Goal: Information Seeking & Learning: Learn about a topic

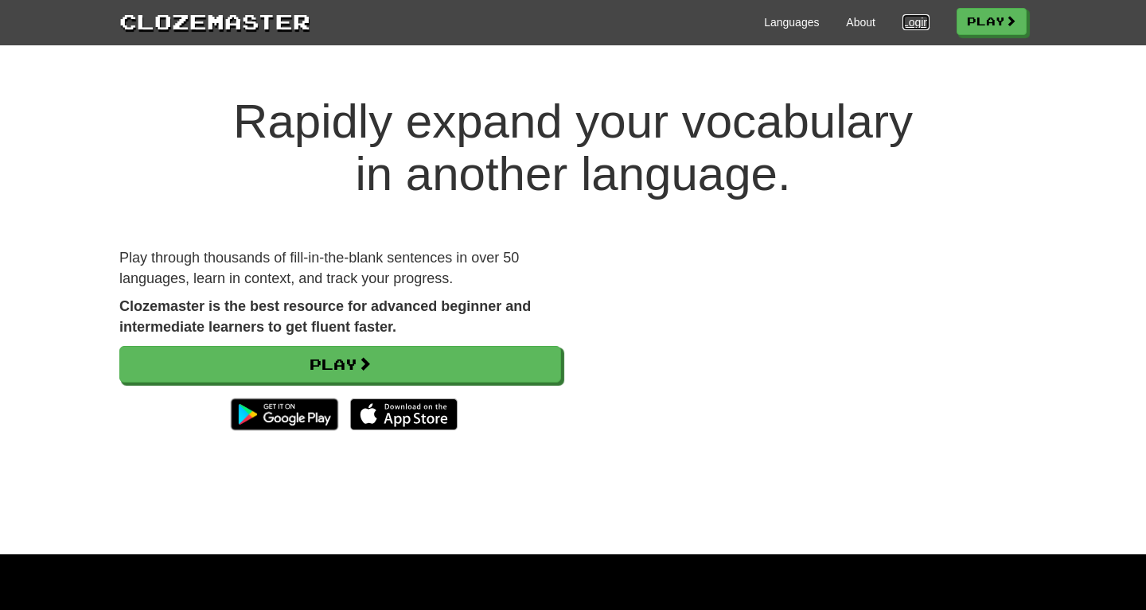
click at [902, 25] on link "Login" at bounding box center [915, 22] width 27 height 16
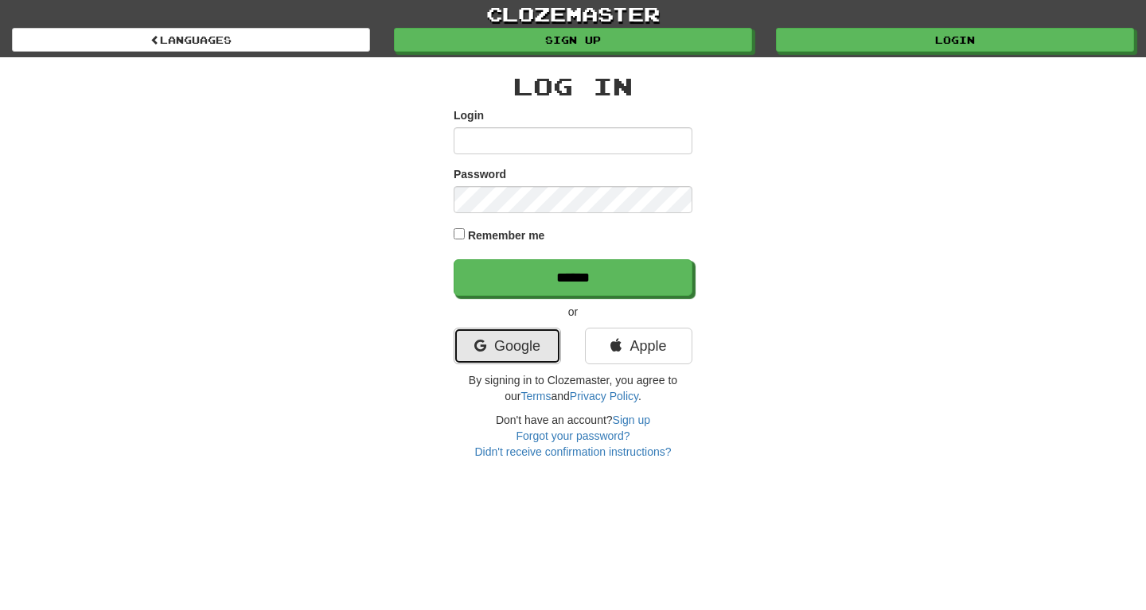
click at [508, 350] on link "Google" at bounding box center [507, 346] width 107 height 37
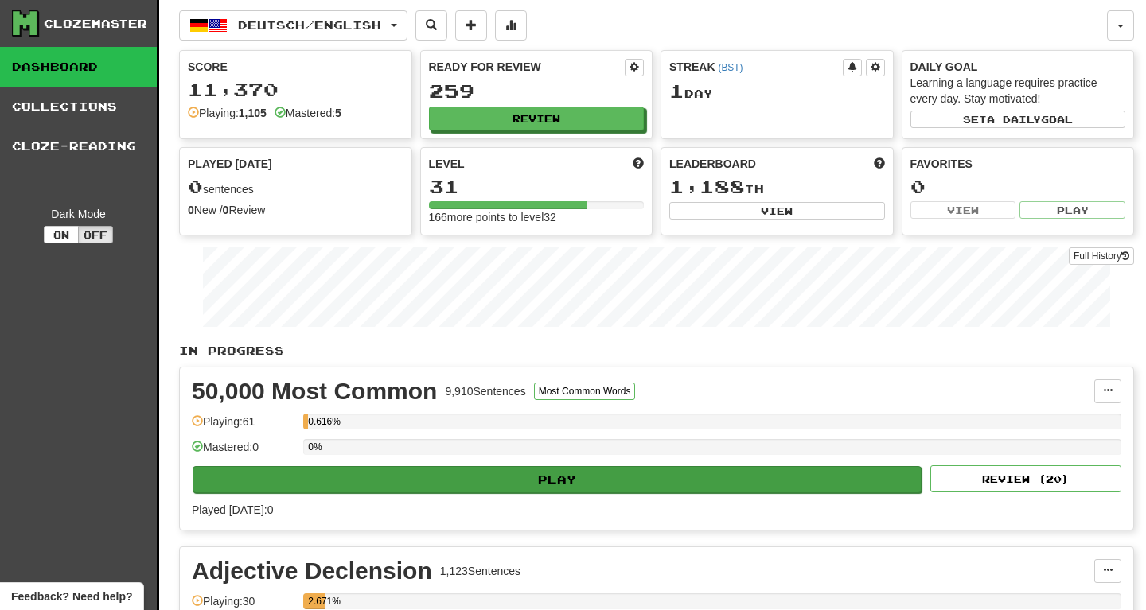
click at [403, 465] on div "0%" at bounding box center [712, 452] width 818 height 26
click at [447, 483] on button "Play" at bounding box center [557, 479] width 729 height 27
select select "**"
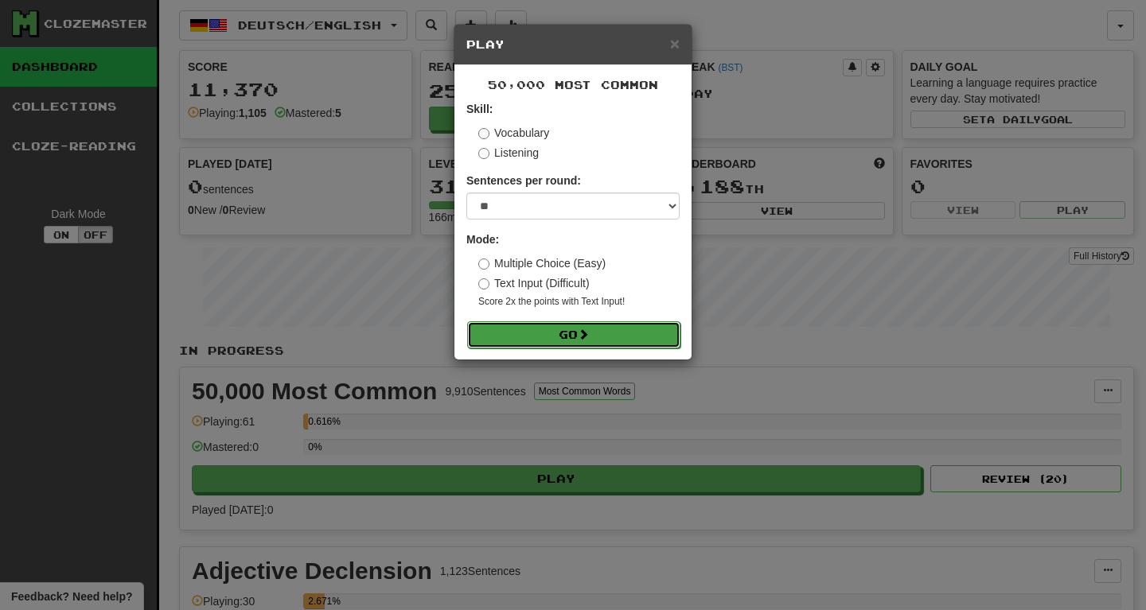
click at [633, 324] on button "Go" at bounding box center [573, 334] width 213 height 27
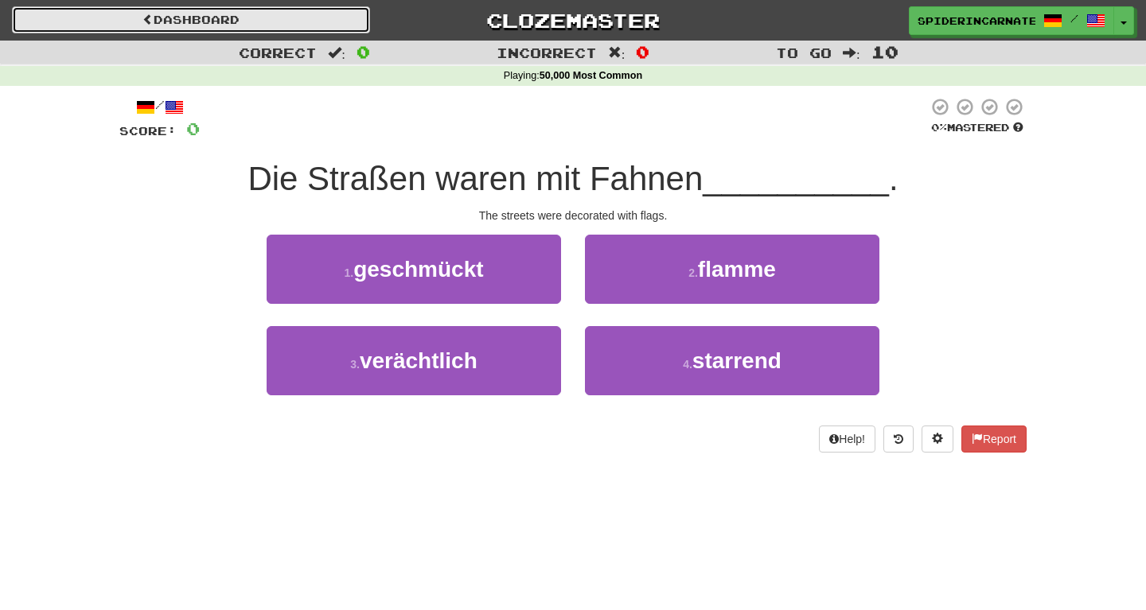
click at [321, 18] on link "Dashboard" at bounding box center [191, 19] width 358 height 27
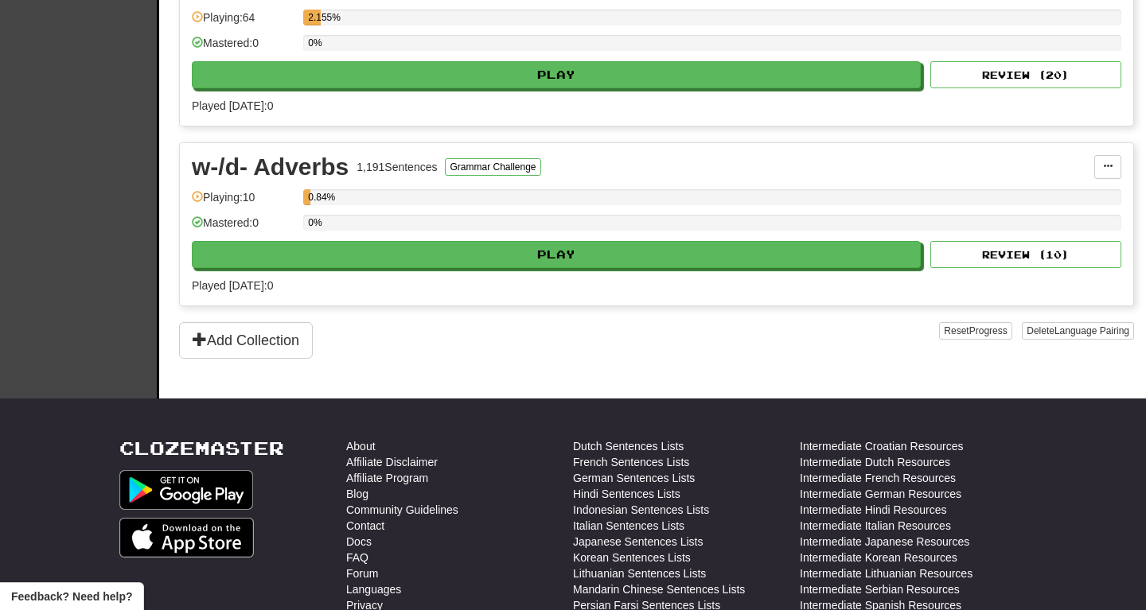
scroll to position [1414, 0]
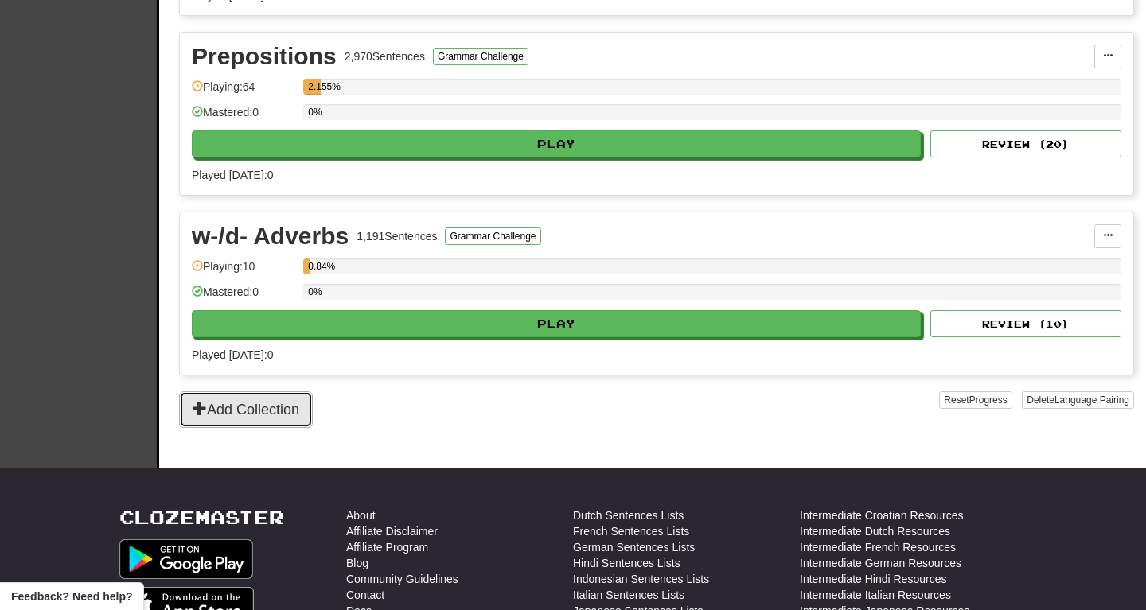
click at [291, 405] on button "Add Collection" at bounding box center [246, 409] width 134 height 37
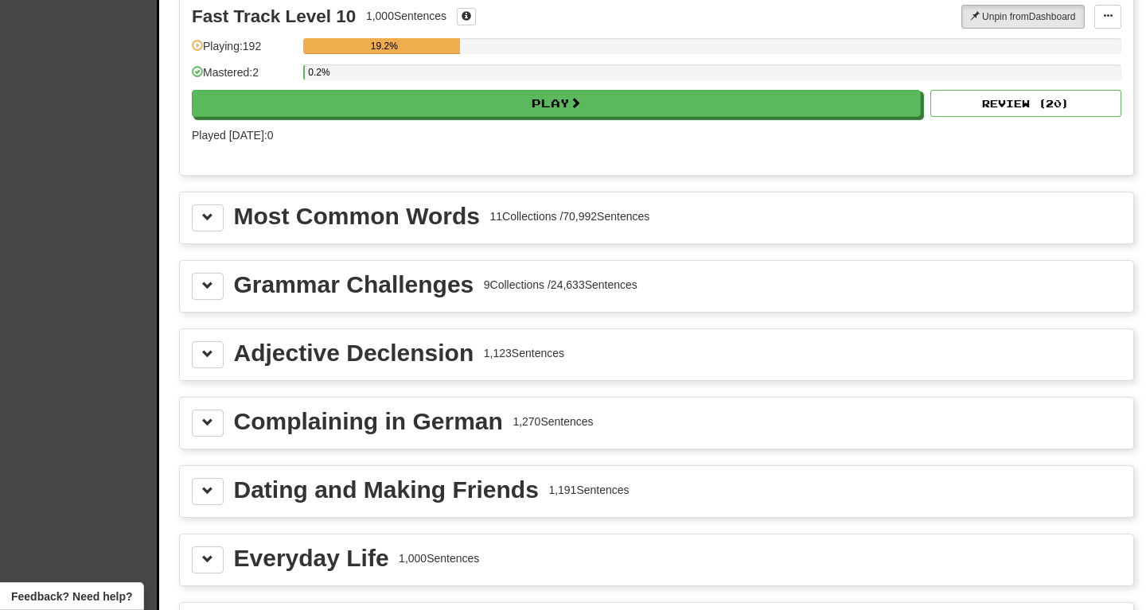
scroll to position [1690, 0]
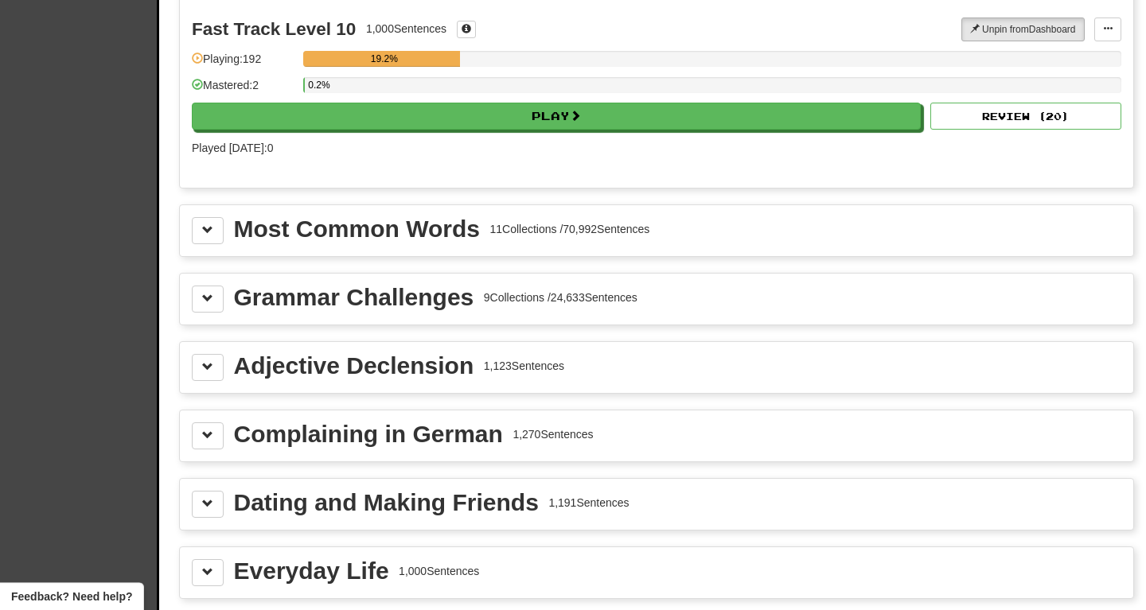
click at [395, 278] on div "Grammar Challenges 9 Collections / 24,633 Sentences" at bounding box center [656, 299] width 953 height 51
click at [410, 236] on div "Most Common Words" at bounding box center [357, 229] width 246 height 24
click at [263, 231] on div "Most Common Words" at bounding box center [357, 229] width 246 height 24
click at [197, 235] on button at bounding box center [208, 230] width 32 height 27
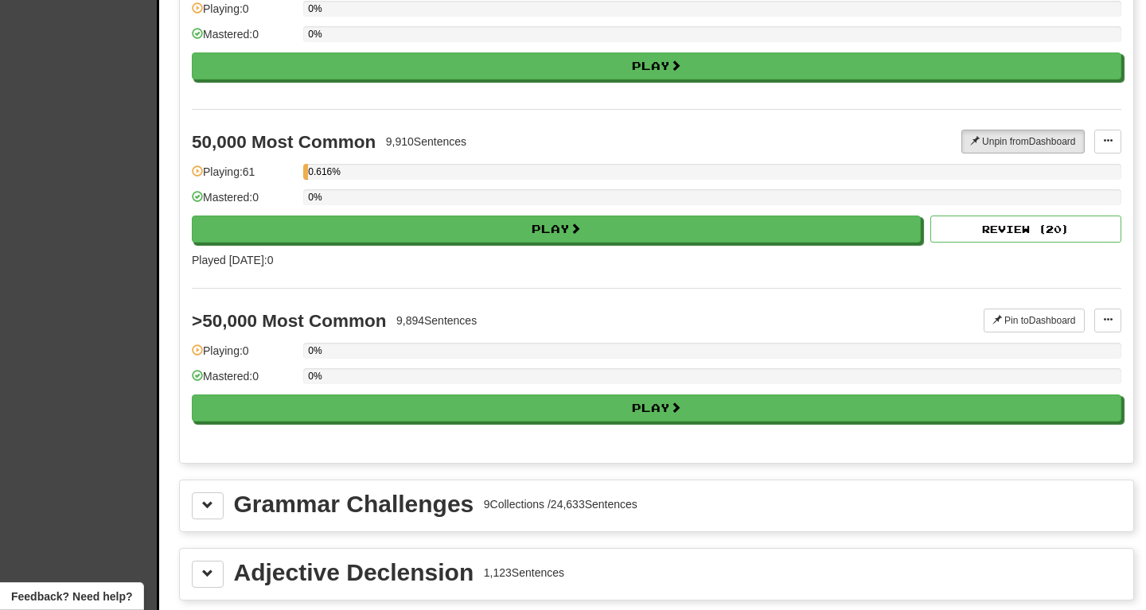
scroll to position [3301, 0]
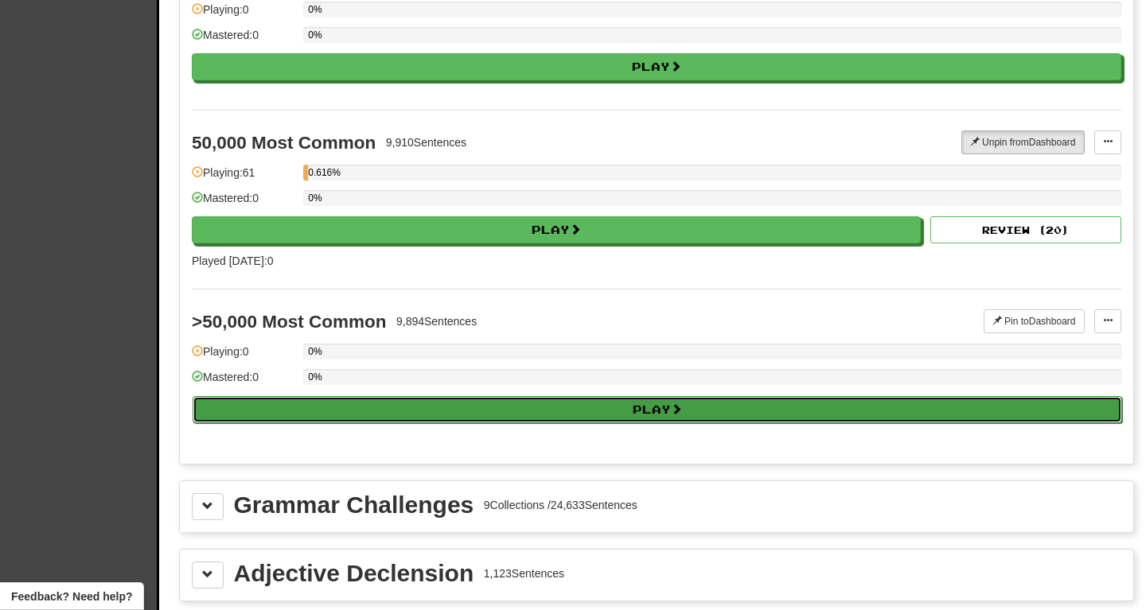
click at [342, 410] on button "Play" at bounding box center [657, 409] width 929 height 27
select select "**"
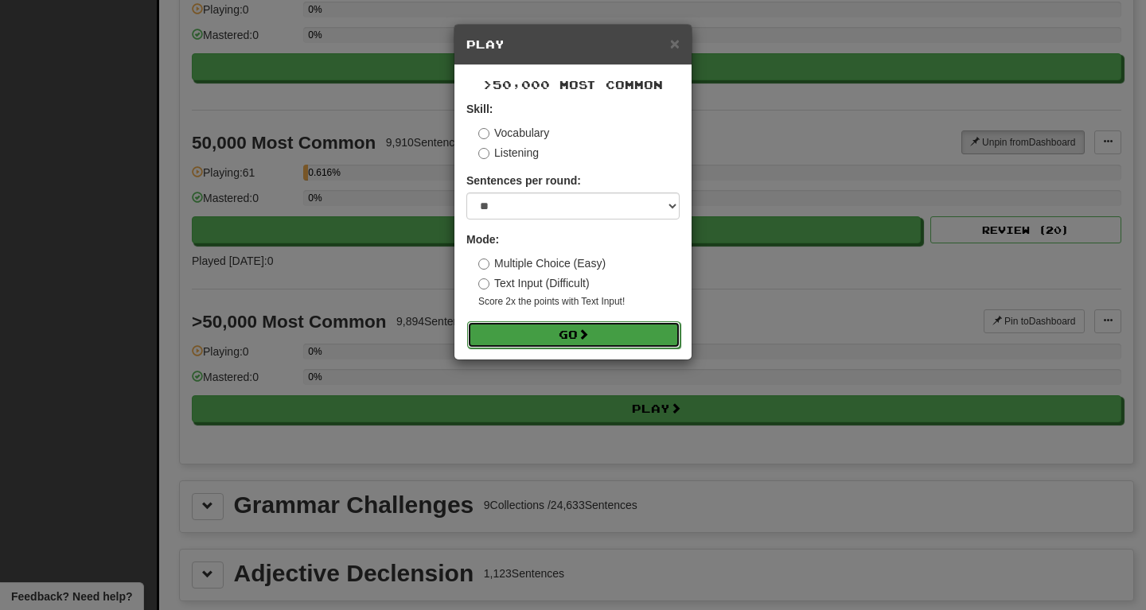
click at [669, 336] on button "Go" at bounding box center [573, 334] width 213 height 27
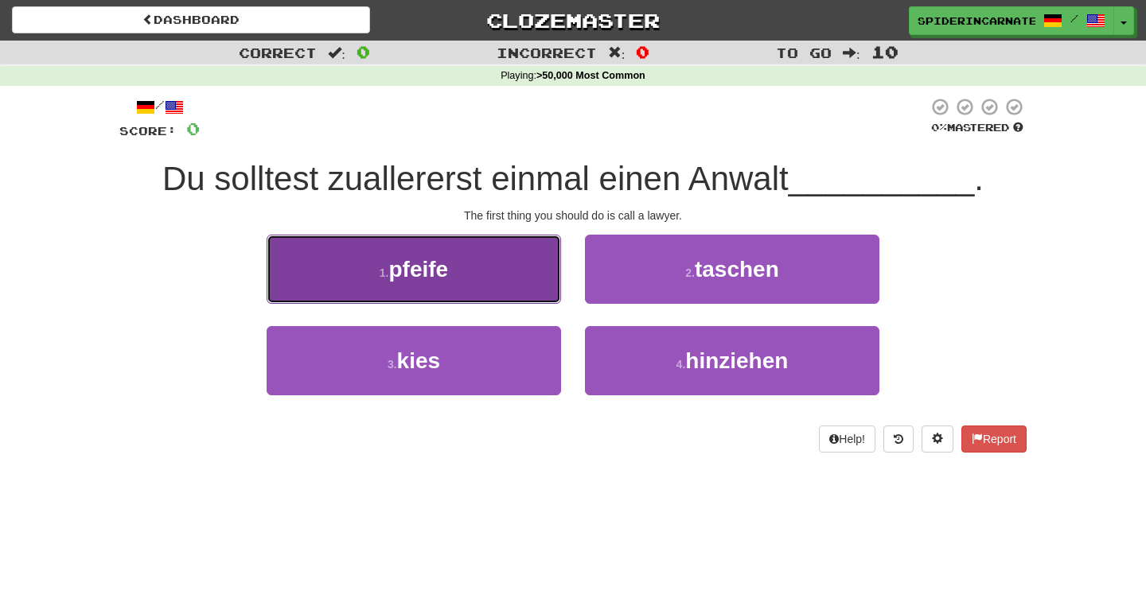
click at [525, 269] on button "1 . pfeife" at bounding box center [414, 269] width 294 height 69
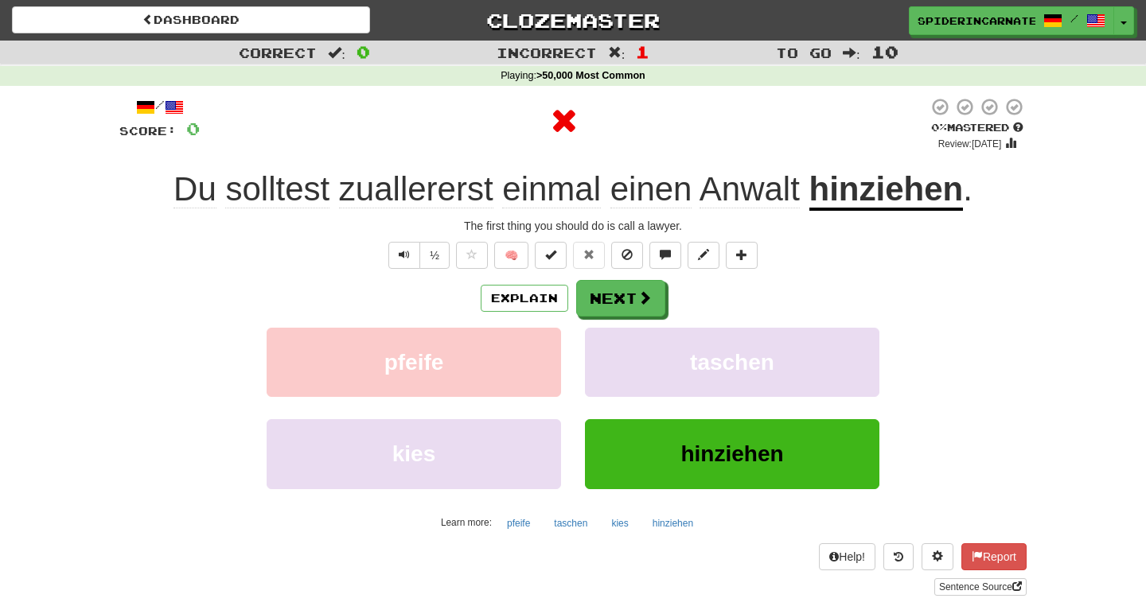
click at [899, 186] on u "hinziehen" at bounding box center [886, 190] width 154 height 41
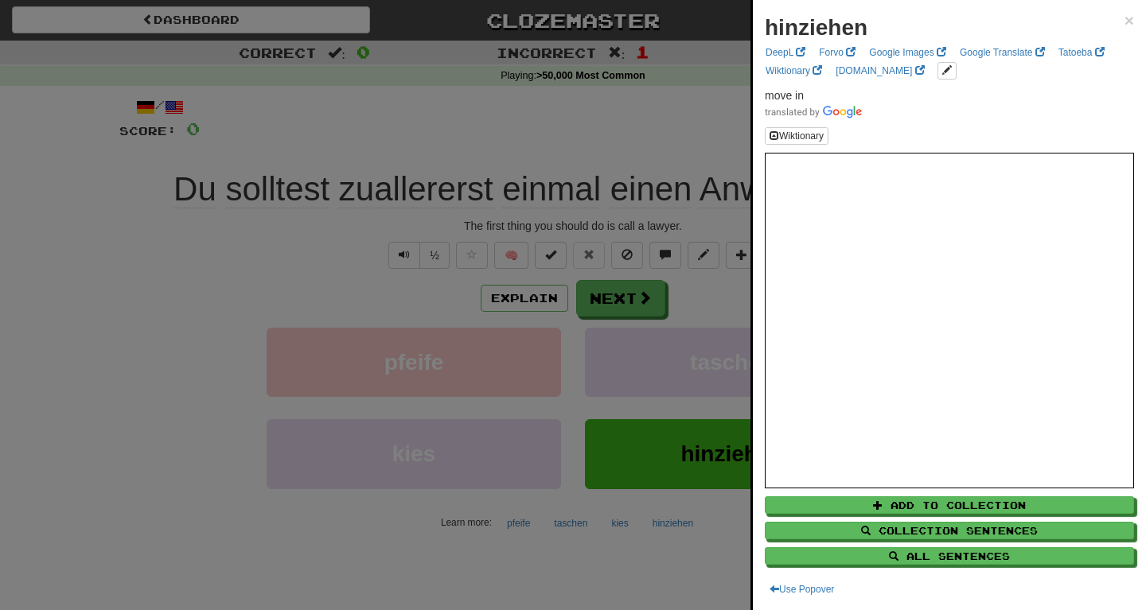
click at [600, 274] on div at bounding box center [573, 305] width 1146 height 610
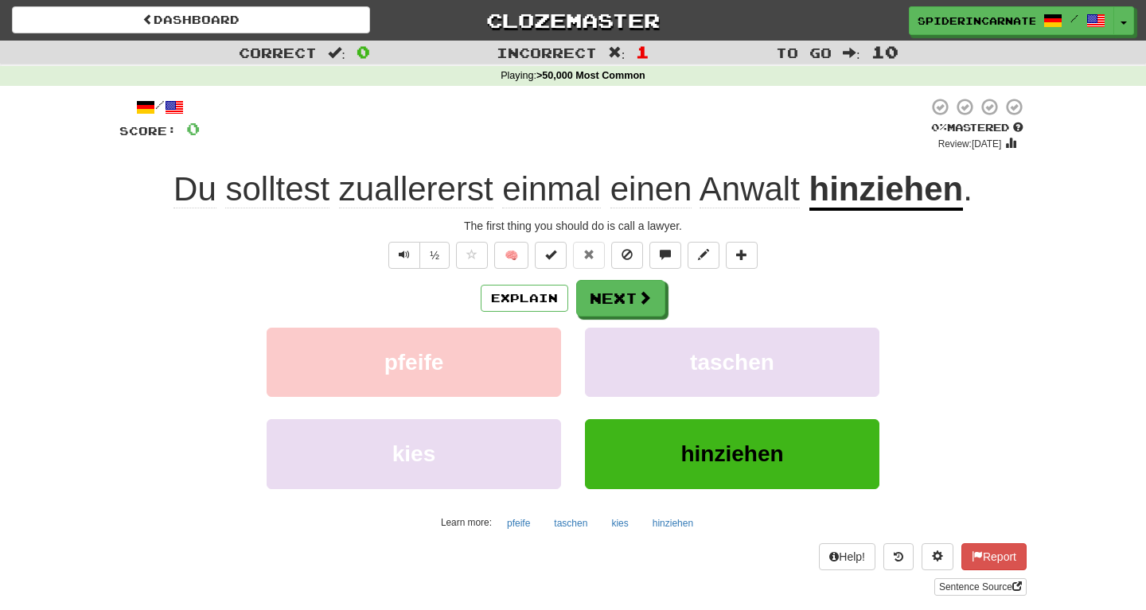
click at [641, 325] on div "Explain Next pfeife taschen kies hinziehen Learn more: pfeife taschen kies hinz…" at bounding box center [572, 407] width 907 height 255
click at [640, 298] on span at bounding box center [645, 298] width 14 height 14
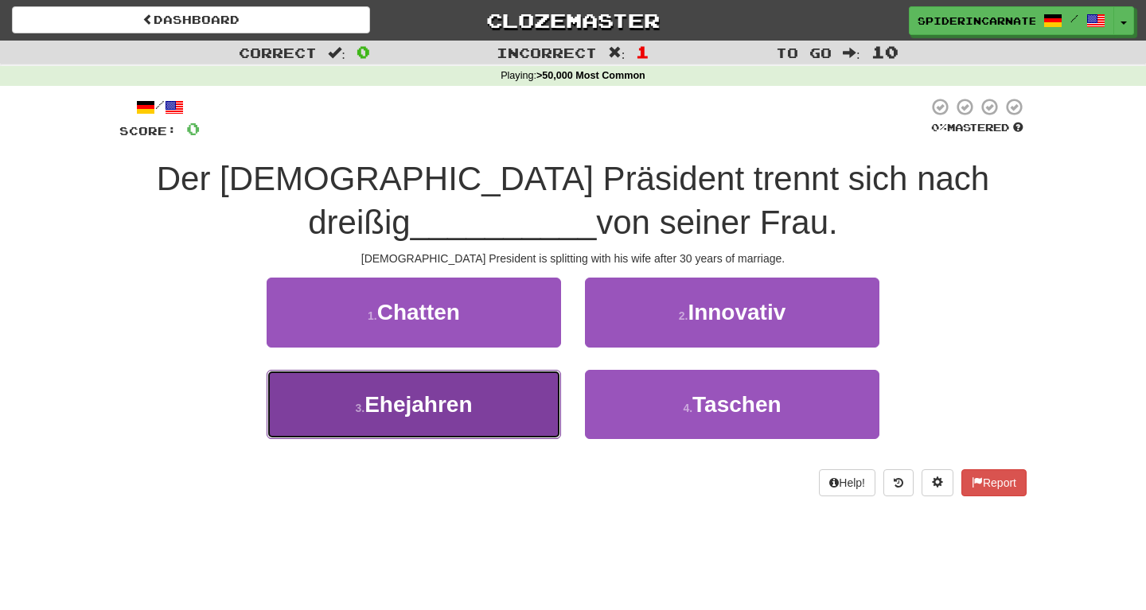
click at [535, 424] on button "3 . Ehejahren" at bounding box center [414, 404] width 294 height 69
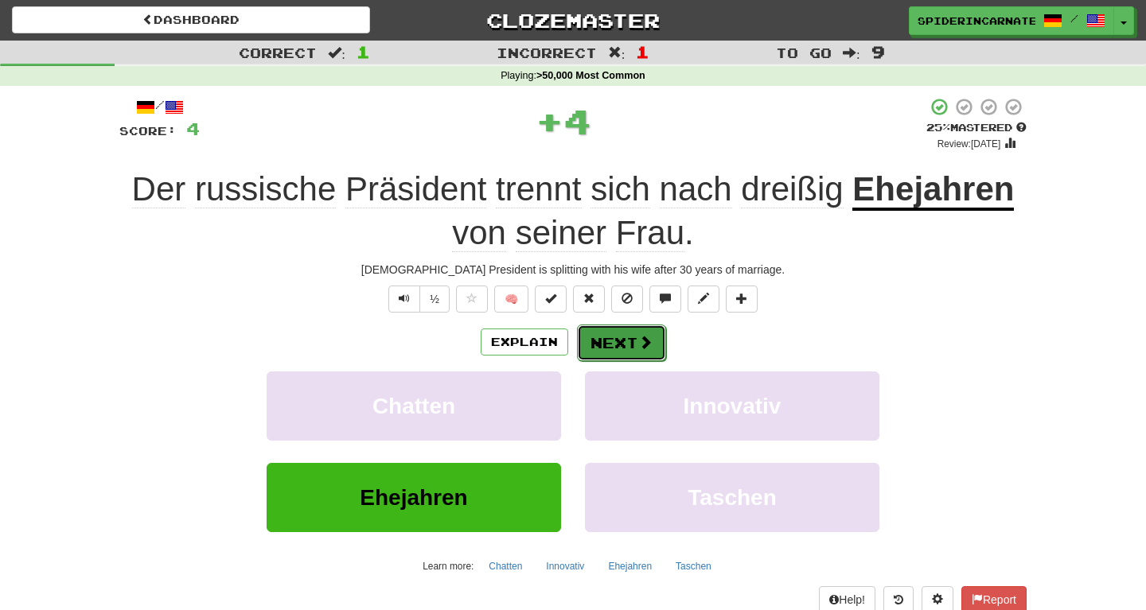
click at [661, 329] on button "Next" at bounding box center [621, 343] width 89 height 37
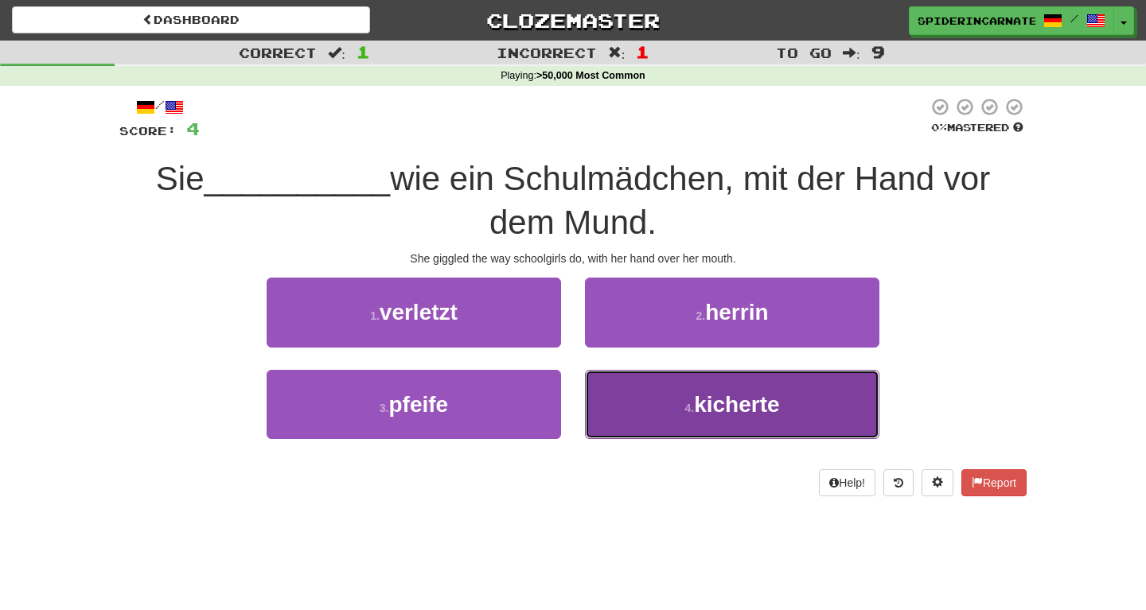
click at [806, 373] on button "4 . kicherte" at bounding box center [732, 404] width 294 height 69
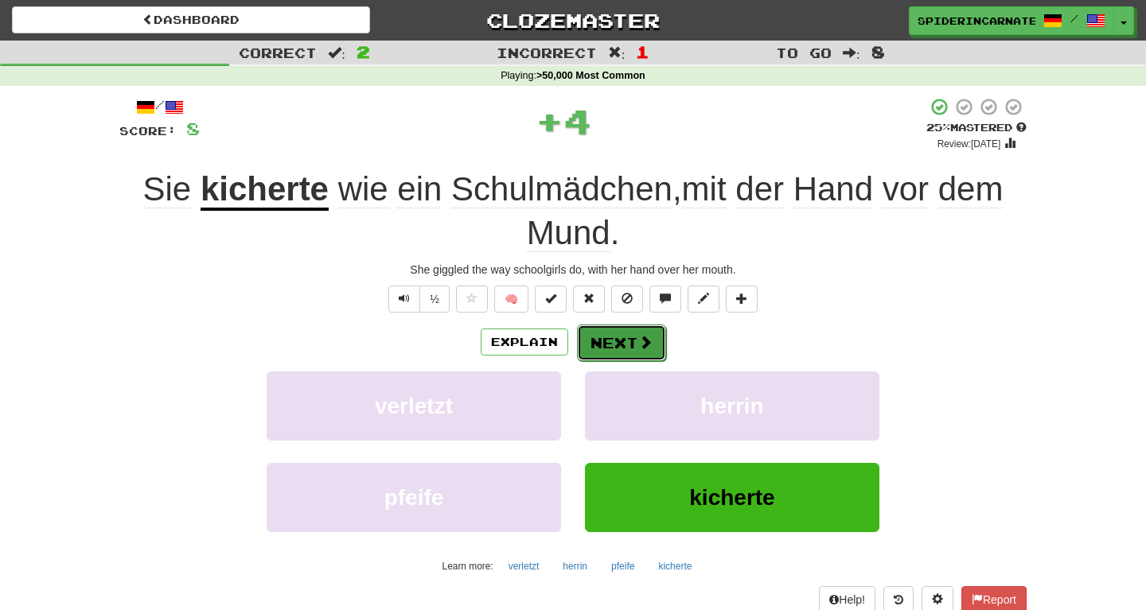
click at [651, 336] on span at bounding box center [645, 342] width 14 height 14
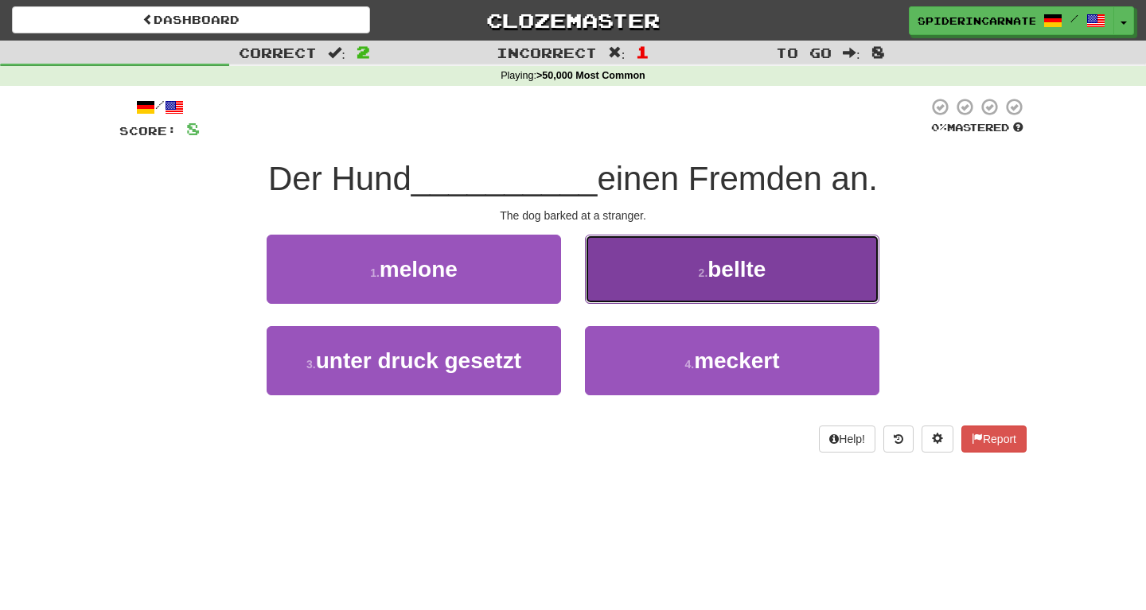
click at [690, 271] on button "2 . bellte" at bounding box center [732, 269] width 294 height 69
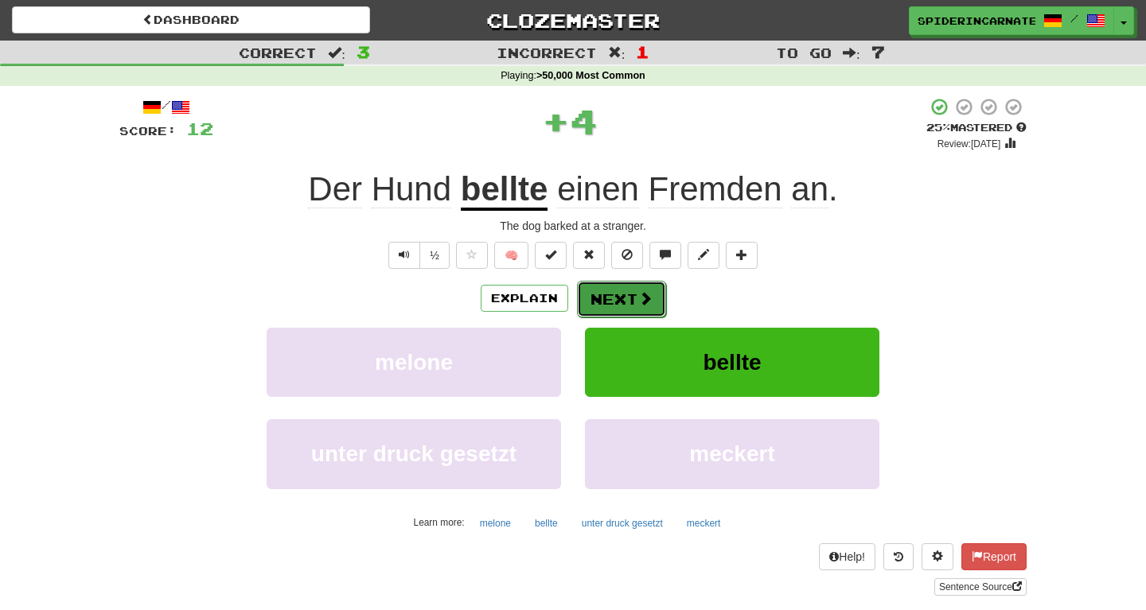
click at [643, 305] on span at bounding box center [645, 298] width 14 height 14
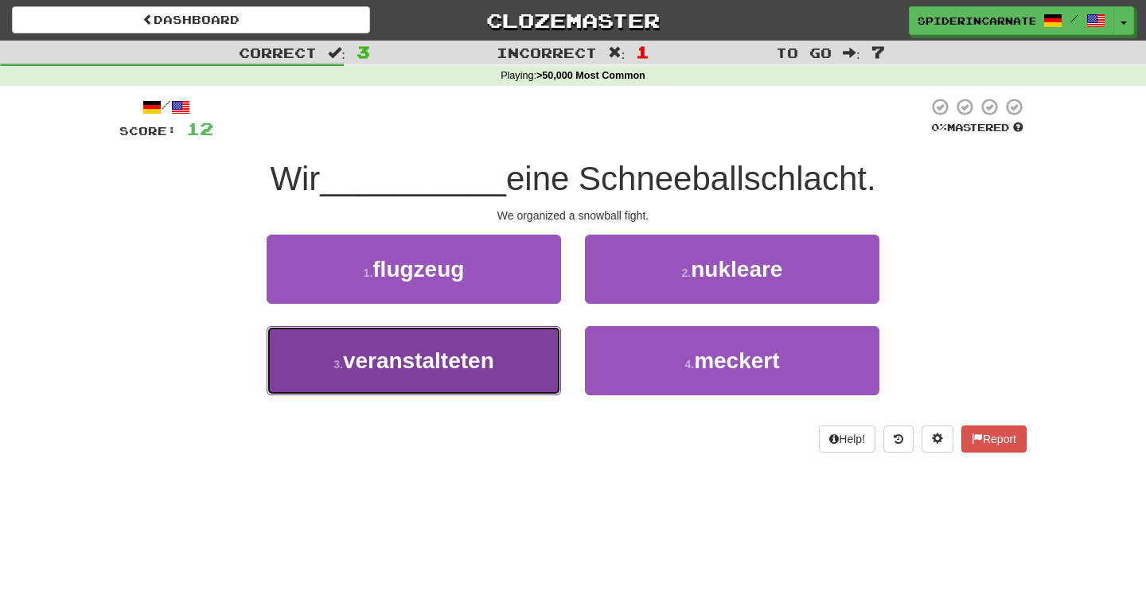
click at [490, 352] on span "veranstalteten" at bounding box center [418, 361] width 151 height 25
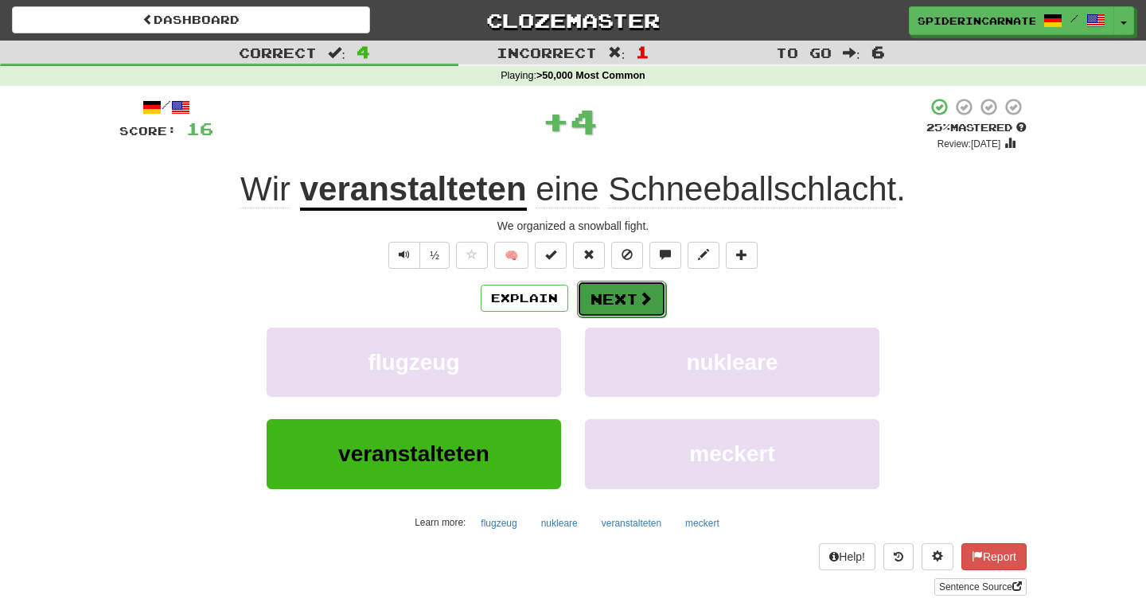
click at [595, 309] on button "Next" at bounding box center [621, 299] width 89 height 37
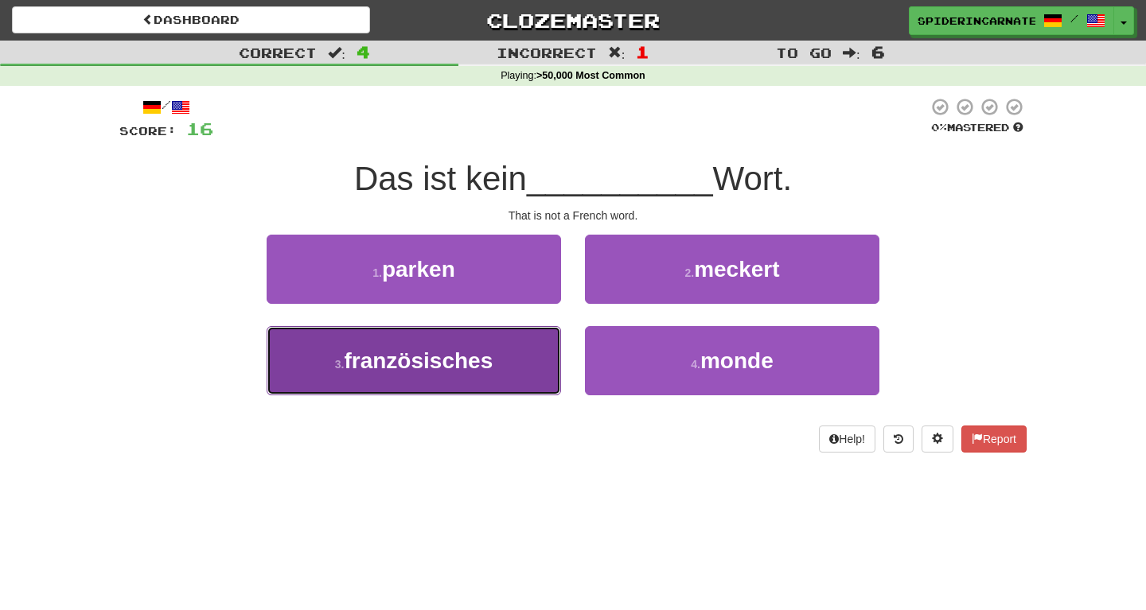
click at [516, 370] on button "3 . französisches" at bounding box center [414, 360] width 294 height 69
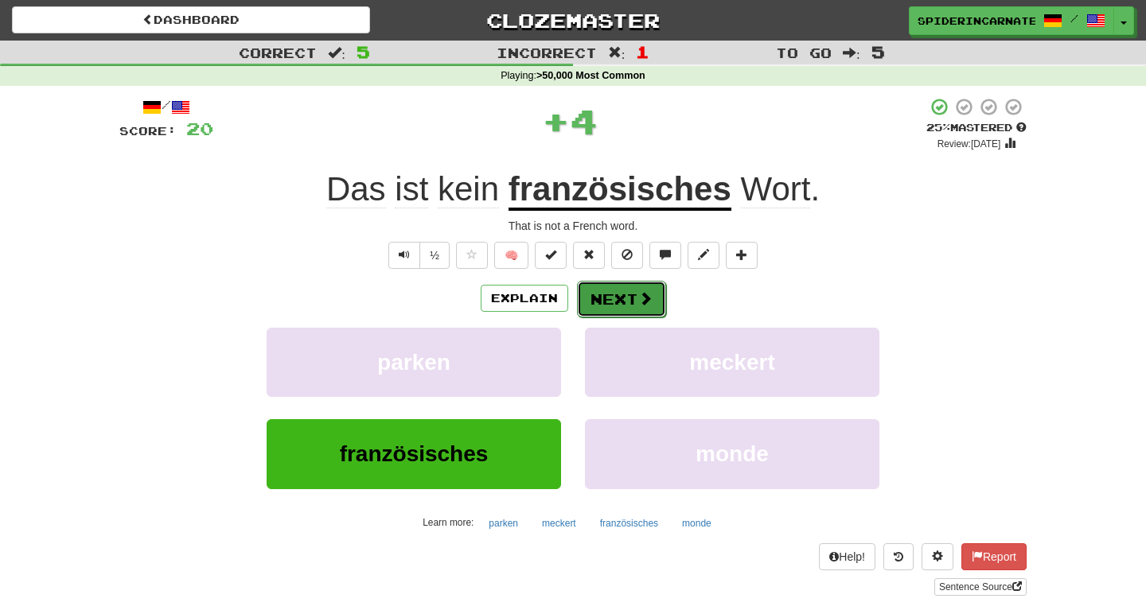
click at [602, 307] on button "Next" at bounding box center [621, 299] width 89 height 37
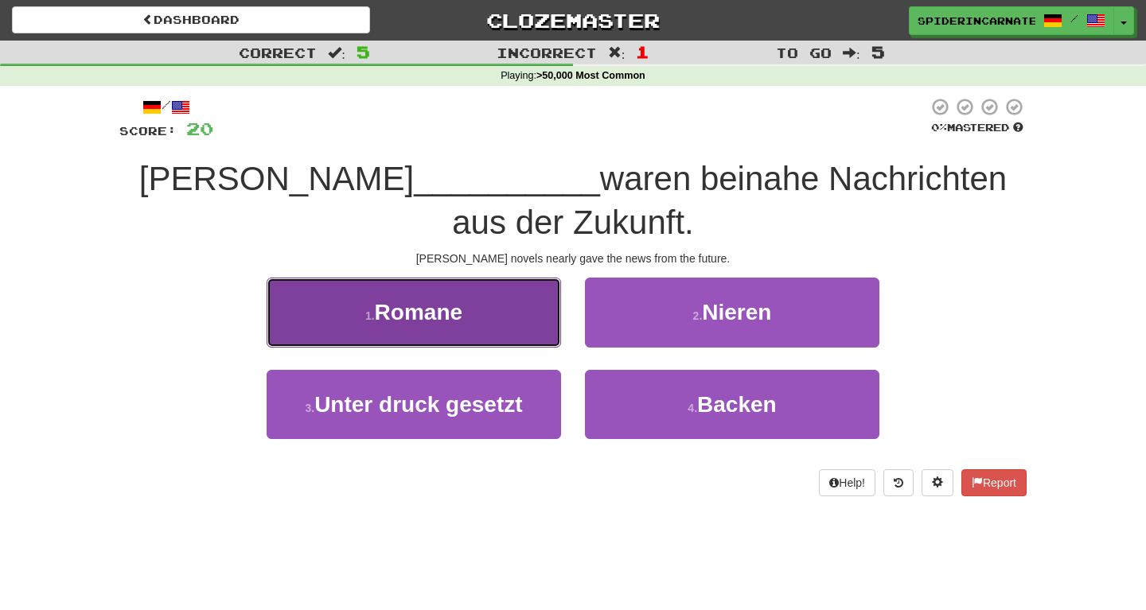
click at [511, 326] on button "1 . Romane" at bounding box center [414, 312] width 294 height 69
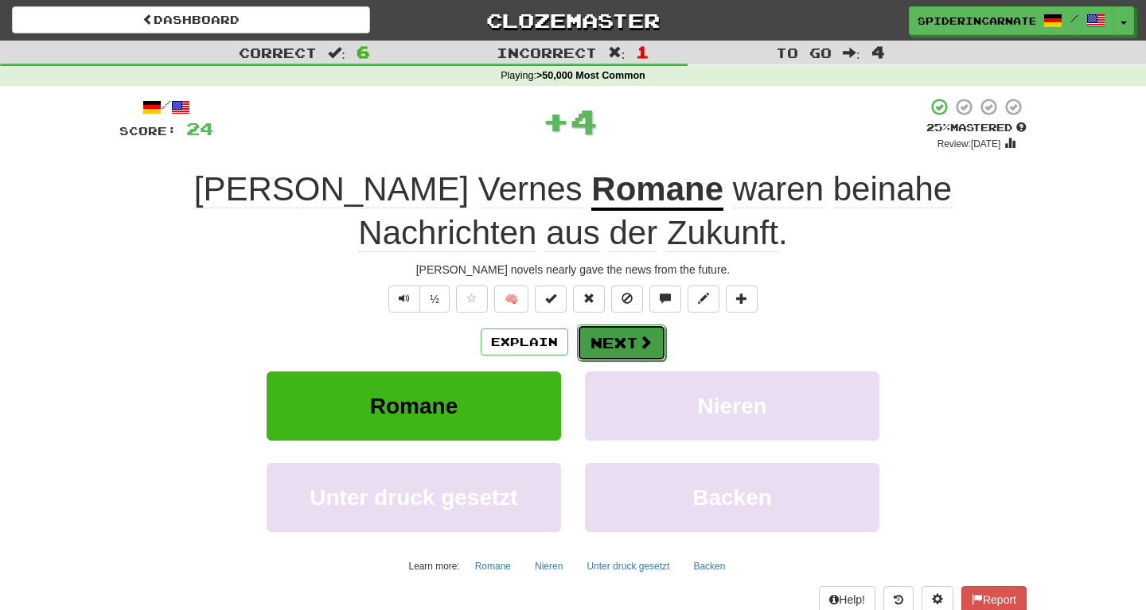
click at [602, 330] on button "Next" at bounding box center [621, 343] width 89 height 37
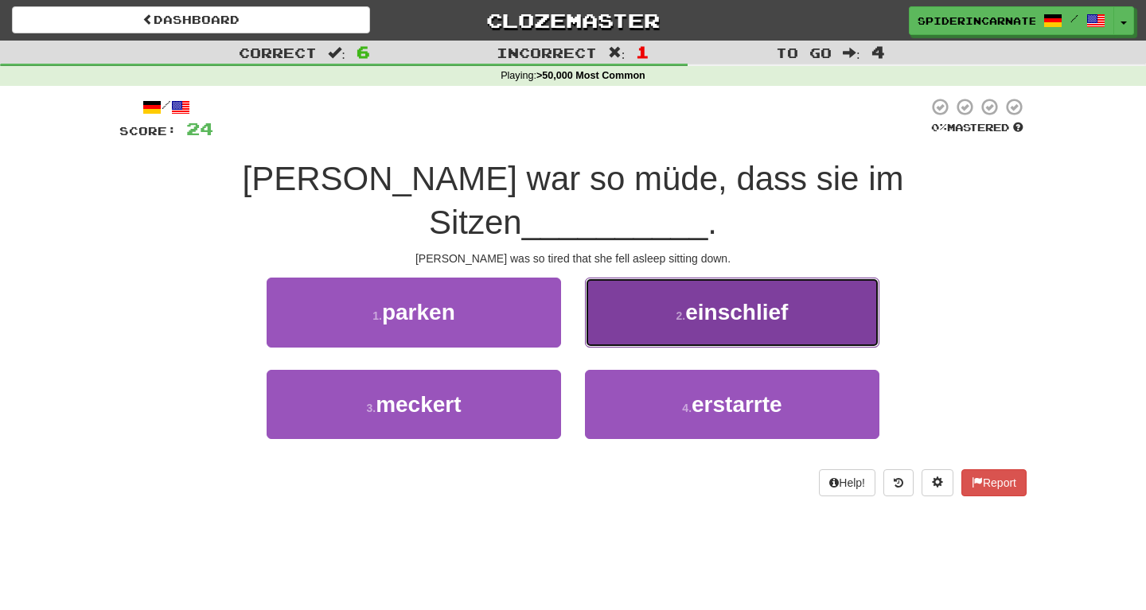
click at [636, 287] on button "2 . einschlief" at bounding box center [732, 312] width 294 height 69
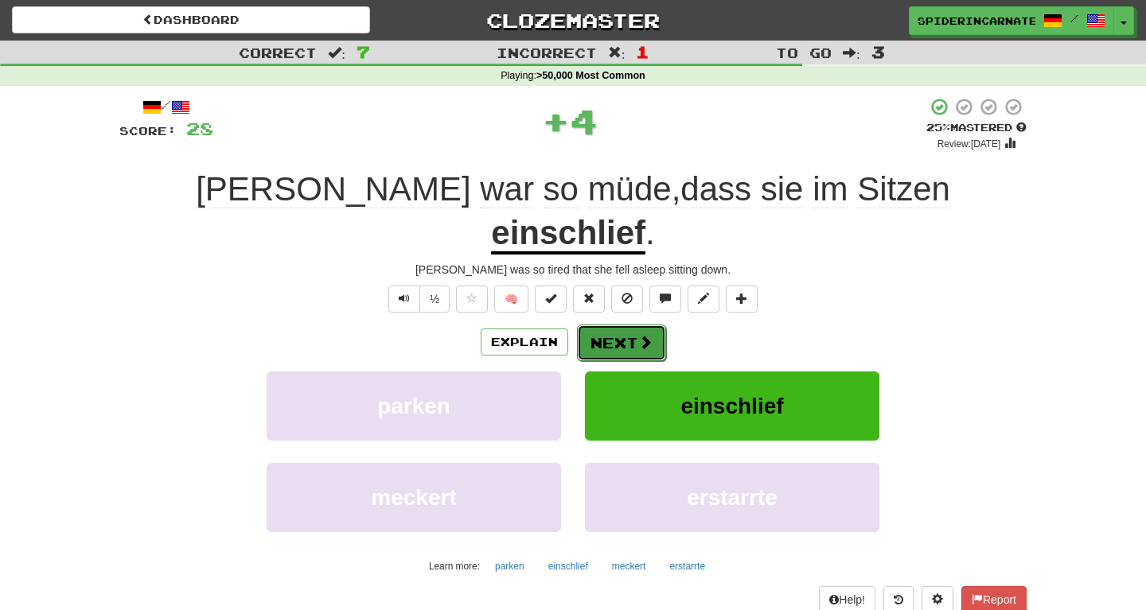
click at [629, 325] on button "Next" at bounding box center [621, 343] width 89 height 37
